Goal: Task Accomplishment & Management: Use online tool/utility

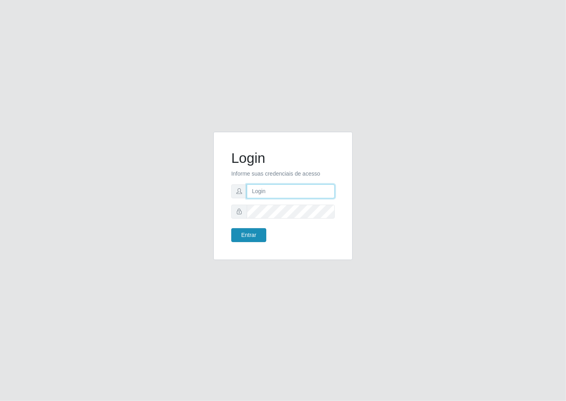
type input "janaina@iwof"
click at [252, 235] on button "Entrar" at bounding box center [248, 235] width 35 height 14
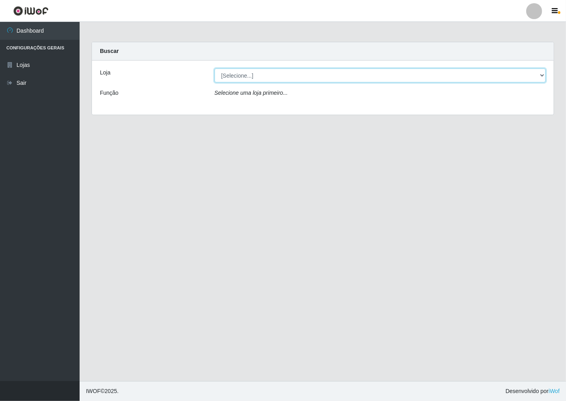
click at [543, 76] on select "[Selecione...] Minimercado Filezão" at bounding box center [379, 75] width 331 height 14
select select "204"
click at [214, 68] on select "[Selecione...] Minimercado Filezão" at bounding box center [379, 75] width 331 height 14
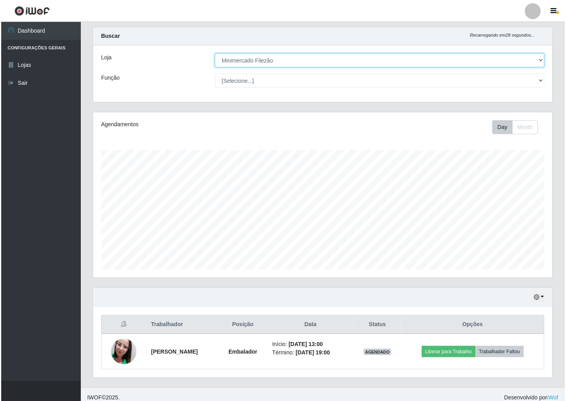
scroll to position [21, 0]
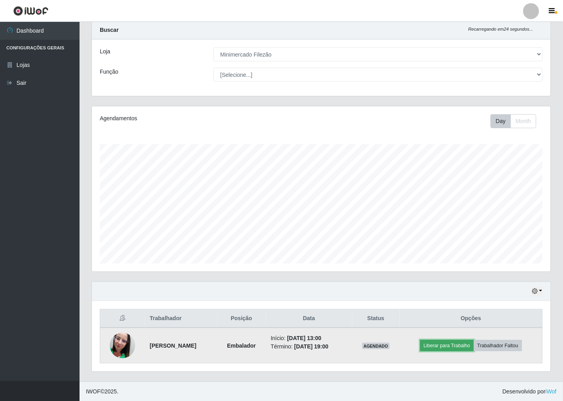
click at [440, 347] on button "Liberar para Trabalho" at bounding box center [447, 345] width 54 height 11
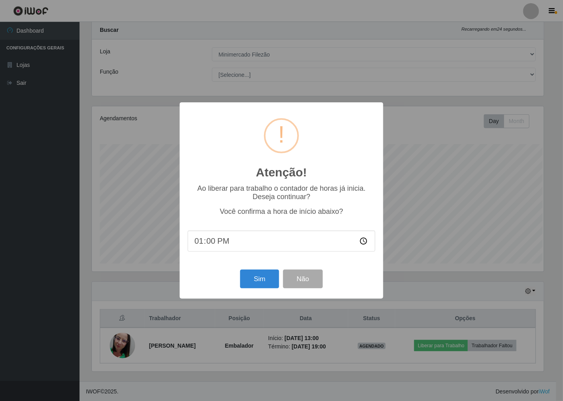
scroll to position [165, 454]
click at [267, 284] on button "Sim" at bounding box center [260, 278] width 39 height 19
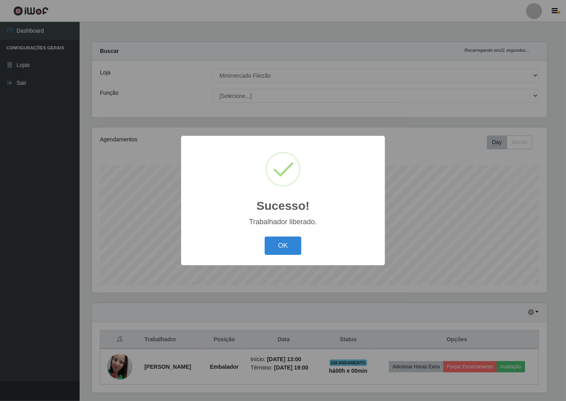
click at [290, 255] on div "OK Cancel" at bounding box center [283, 245] width 188 height 23
click at [293, 247] on button "OK" at bounding box center [283, 245] width 37 height 19
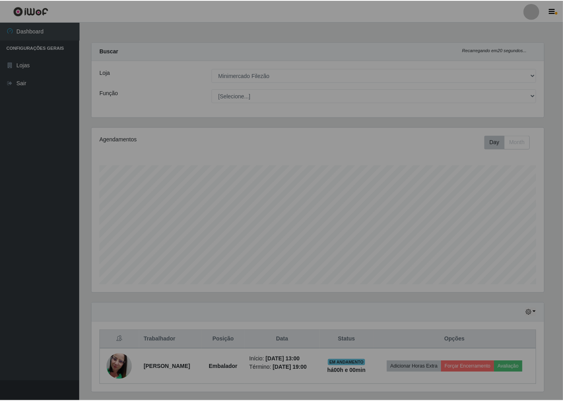
scroll to position [165, 459]
